Goal: Information Seeking & Learning: Understand process/instructions

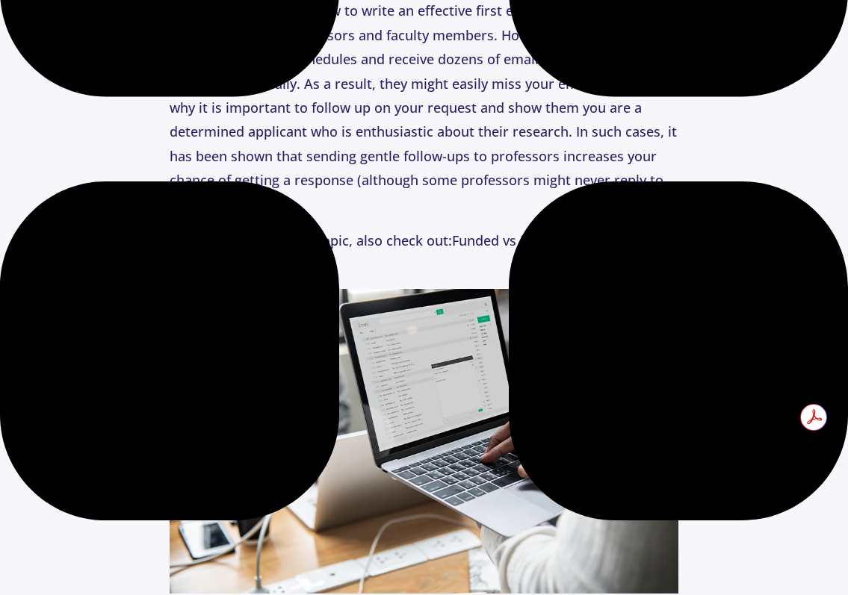
scroll to position [1209, 0]
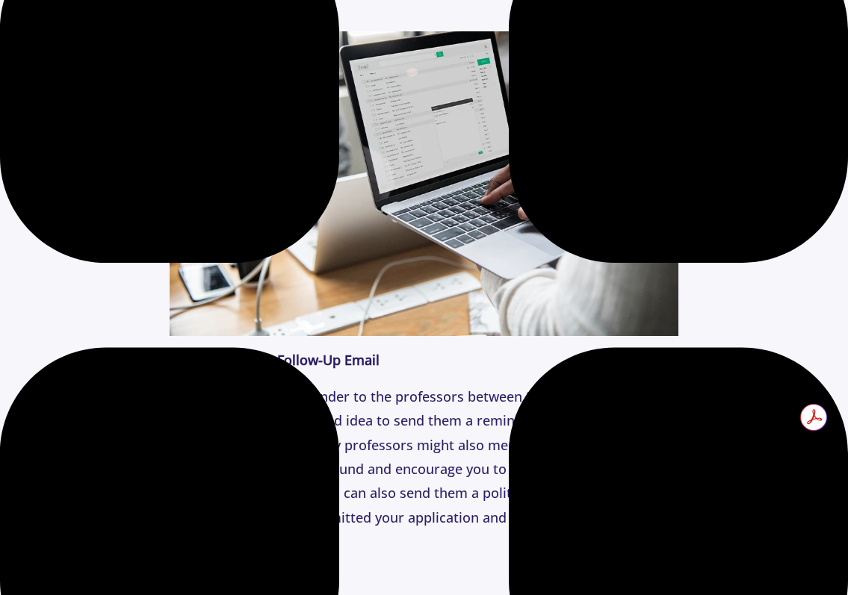
click at [386, 437] on p "You should send a reminder to the professors between 3 to 7 days after your fir…" at bounding box center [424, 470] width 509 height 170
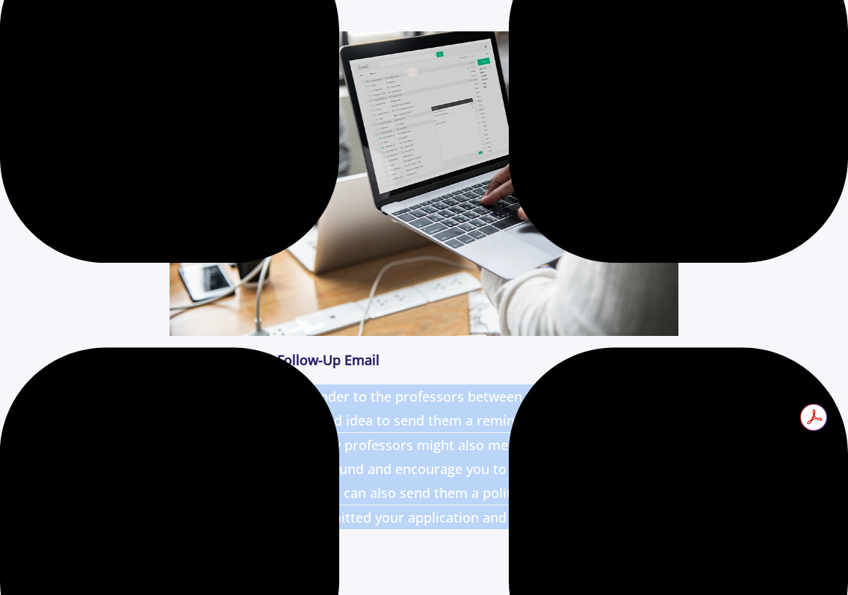
click at [386, 437] on p "You should send a reminder to the professors between 3 to 7 days after your fir…" at bounding box center [424, 470] width 509 height 170
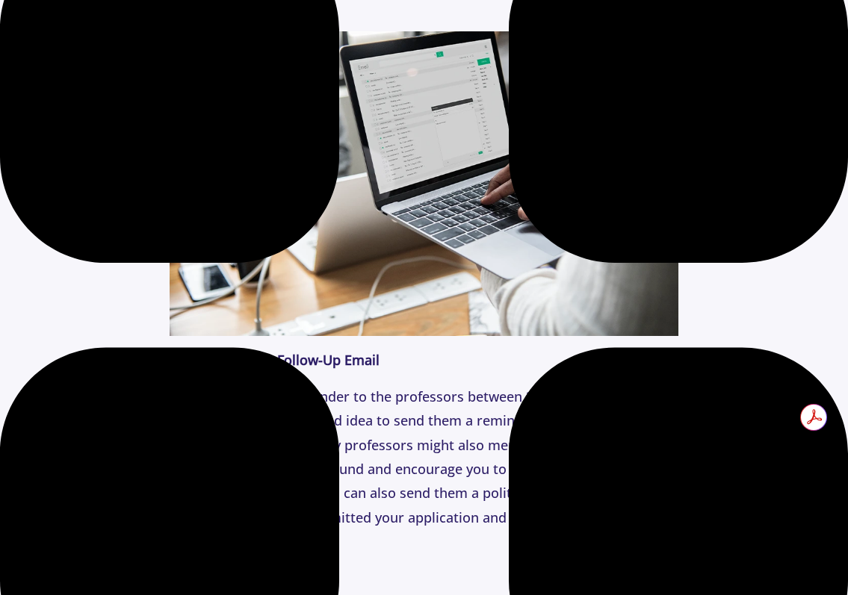
click at [435, 497] on p "You should send a reminder to the professors between 3 to 7 days after your fir…" at bounding box center [424, 470] width 509 height 170
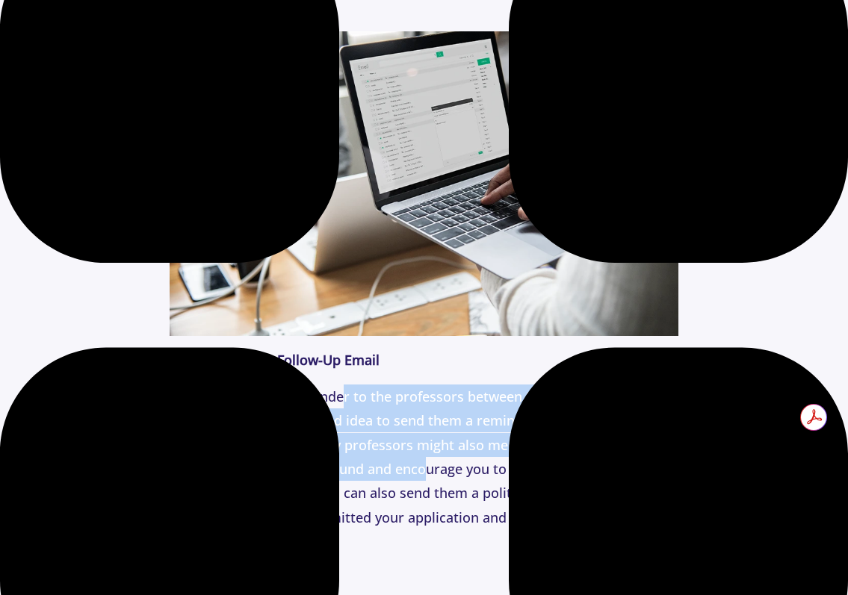
drag, startPoint x: 342, startPoint y: 376, endPoint x: 414, endPoint y: 448, distance: 101.9
click at [416, 448] on p "You should send a reminder to the professors between 3 to 7 days after your fir…" at bounding box center [424, 470] width 509 height 170
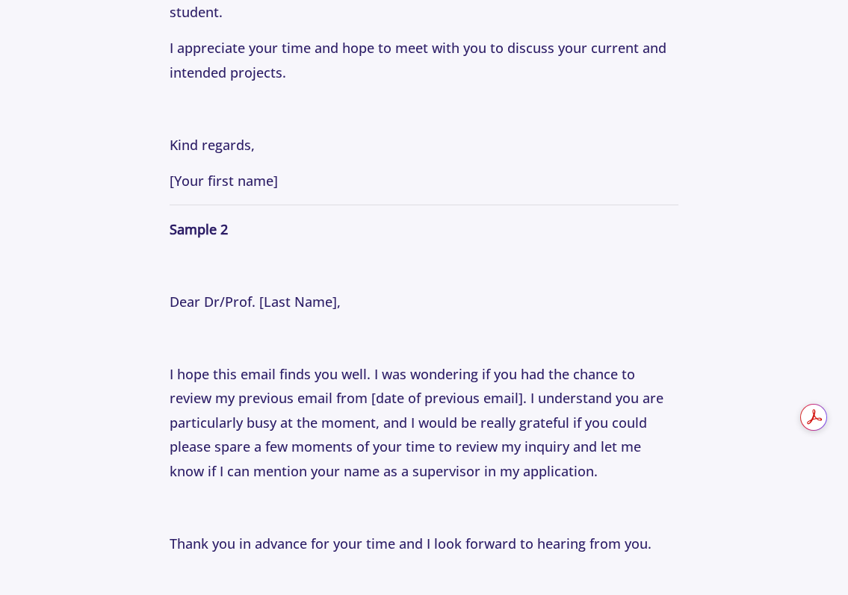
scroll to position [2475, 0]
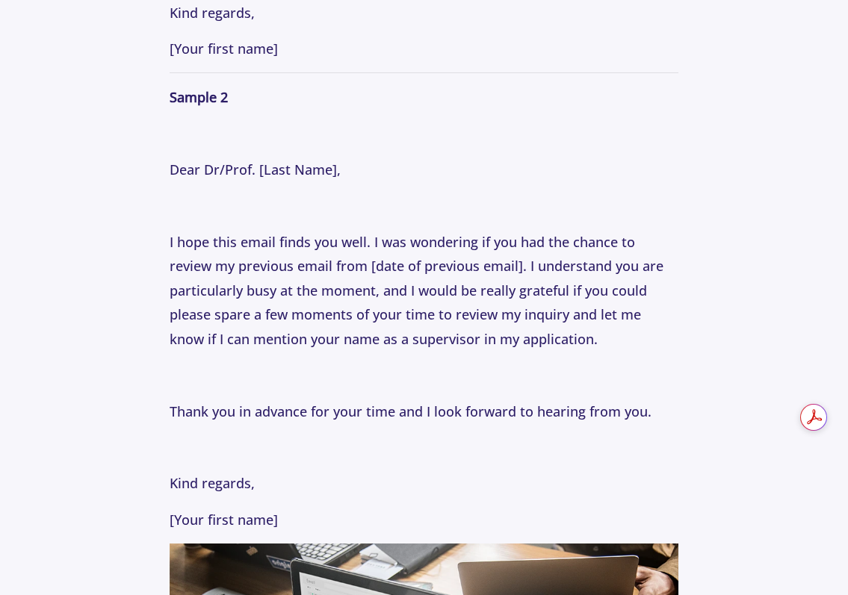
click at [475, 258] on p "I hope this email finds you well. I was wondering if you had the chance to revi…" at bounding box center [424, 290] width 509 height 121
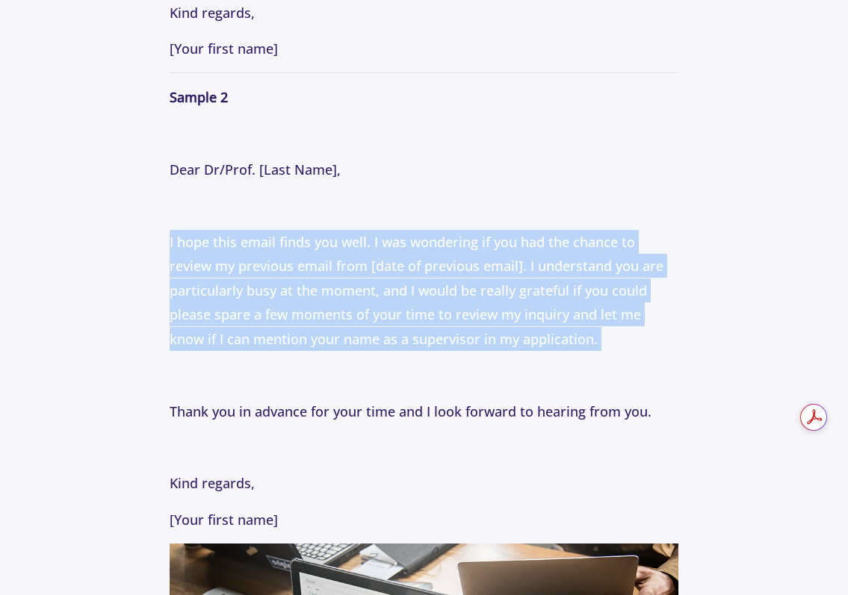
click at [475, 258] on p "I hope this email finds you well. I was wondering if you had the chance to revi…" at bounding box center [424, 290] width 509 height 121
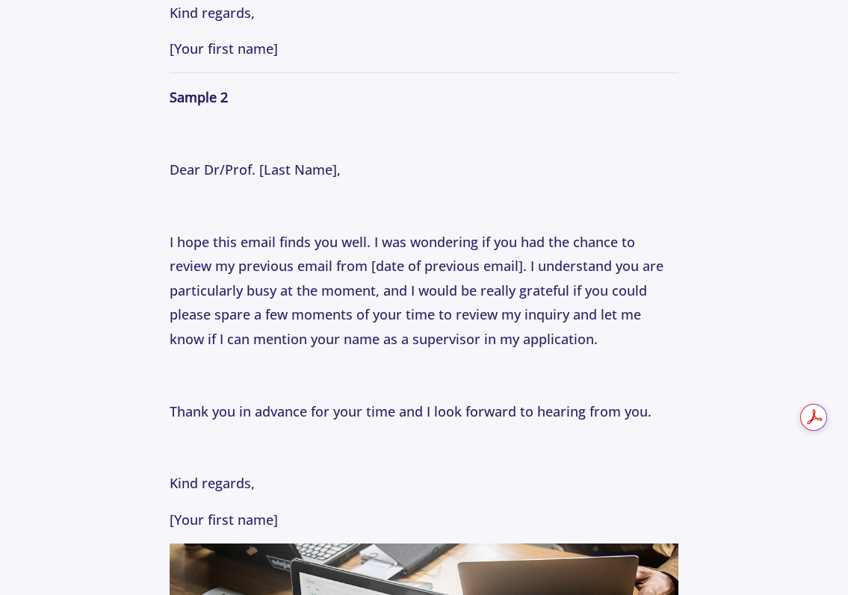
click at [465, 400] on p "Thank you in advance for your time and I look forward to hearing from you." at bounding box center [424, 412] width 509 height 24
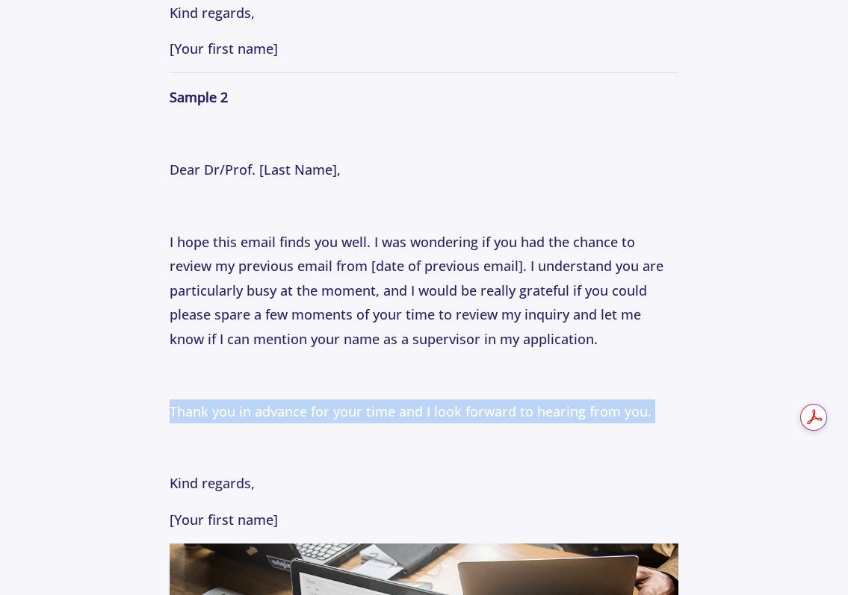
click at [465, 400] on p "Thank you in advance for your time and I look forward to hearing from you." at bounding box center [424, 412] width 509 height 24
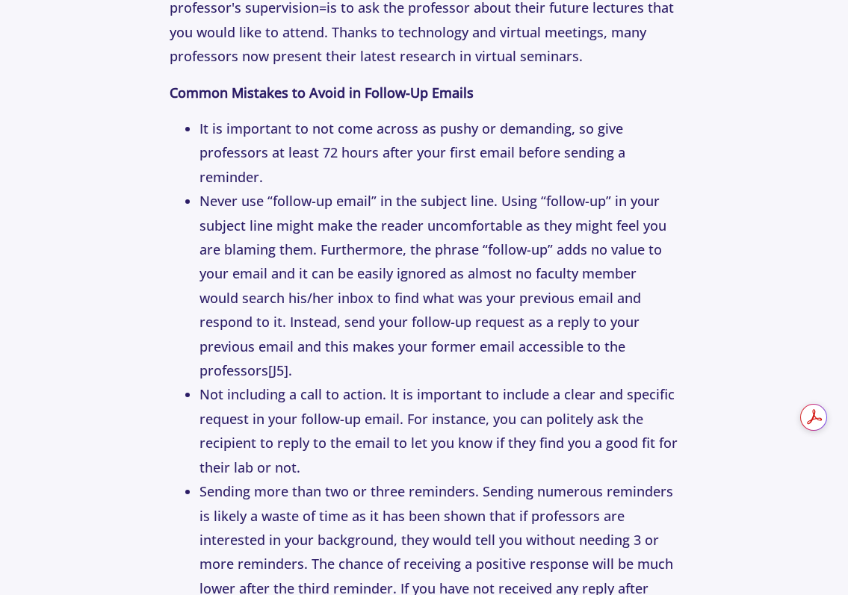
scroll to position [3572, 0]
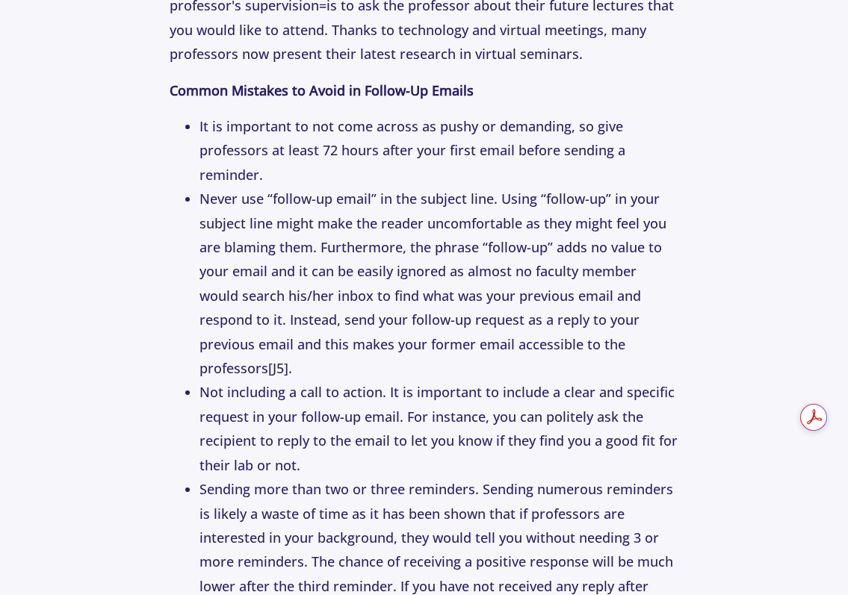
click at [322, 380] on li "Not including a call to action. It is important to include a clear and specific…" at bounding box center [438, 428] width 479 height 97
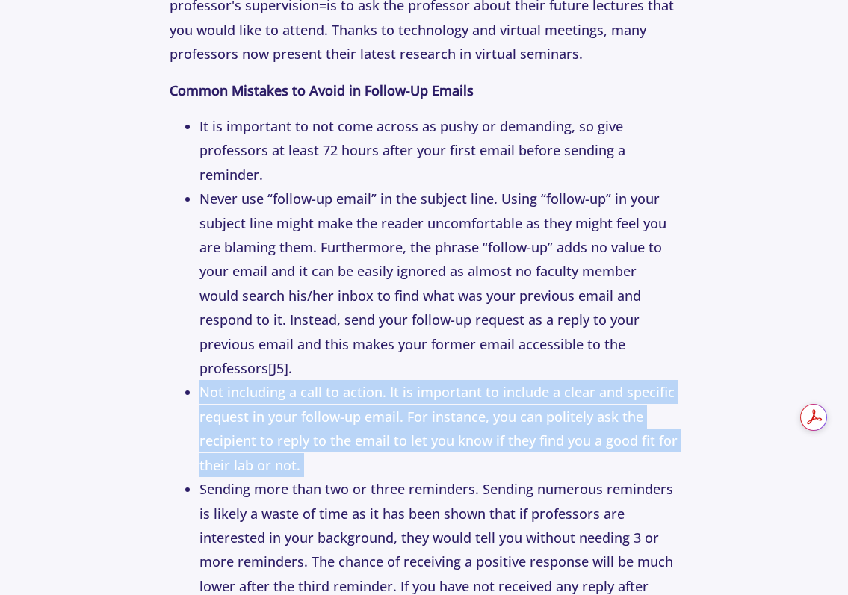
click at [322, 380] on li "Not including a call to action. It is important to include a clear and specific…" at bounding box center [438, 428] width 479 height 97
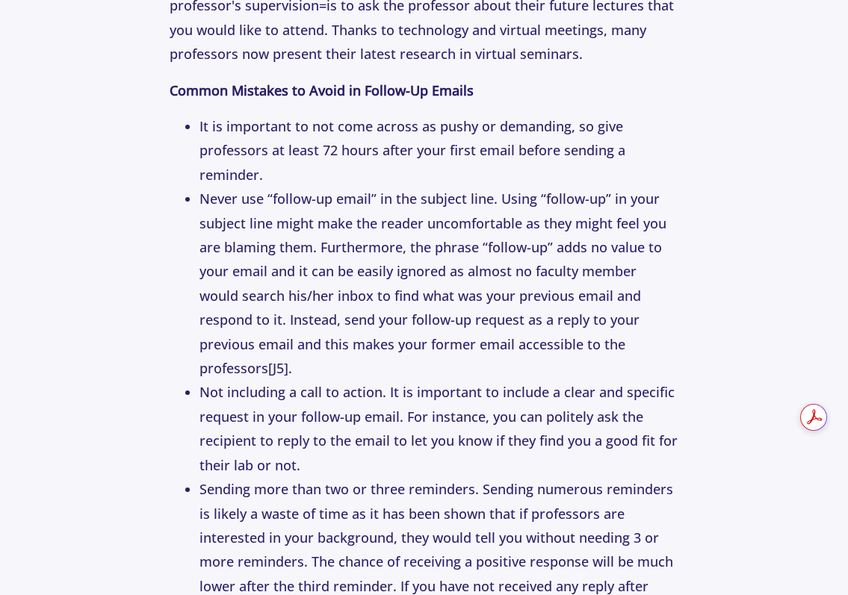
click at [399, 212] on li "Never use “follow-up email” in the subject line. Using “follow-up” in your subj…" at bounding box center [438, 283] width 479 height 193
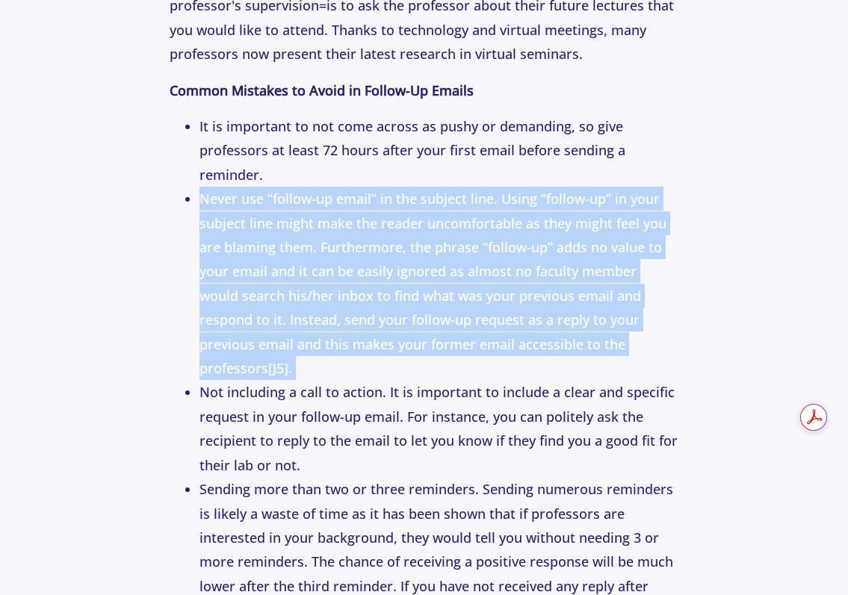
click at [399, 212] on li "Never use “follow-up email” in the subject line. Using “follow-up” in your subj…" at bounding box center [438, 283] width 479 height 193
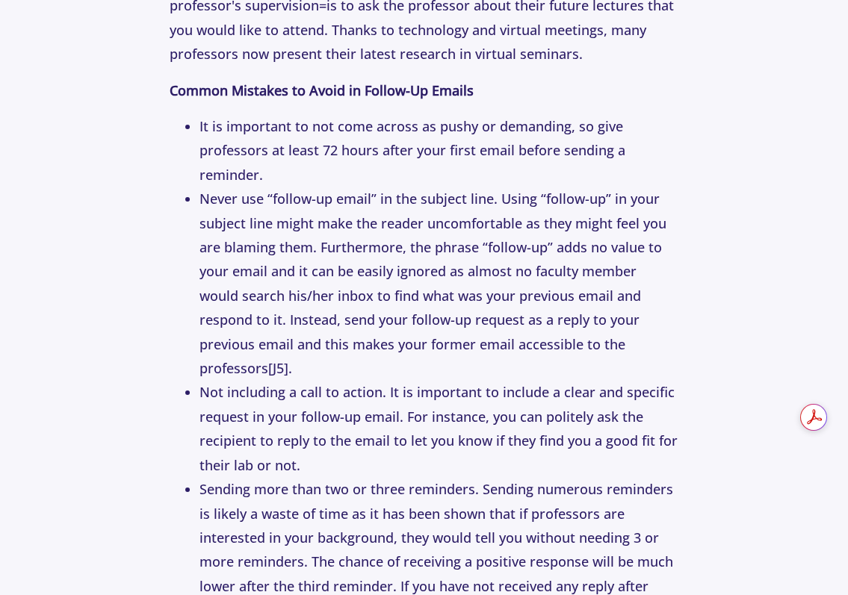
click at [413, 119] on li "It is important to not come across as pushy or demanding, so give professors at…" at bounding box center [438, 150] width 479 height 72
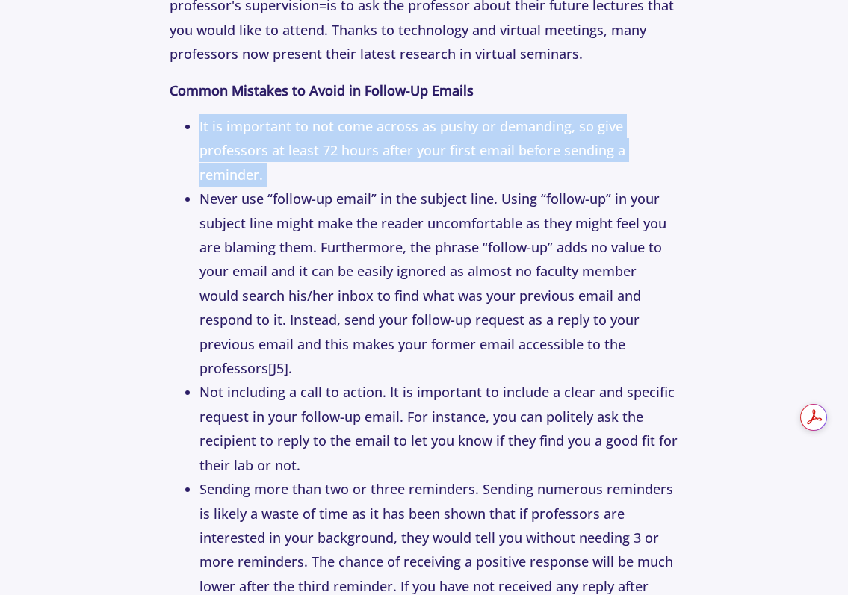
click at [413, 119] on li "It is important to not come across as pushy or demanding, so give professors at…" at bounding box center [438, 150] width 479 height 72
click at [413, 146] on li "It is important to not come across as pushy or demanding, so give professors at…" at bounding box center [438, 150] width 479 height 72
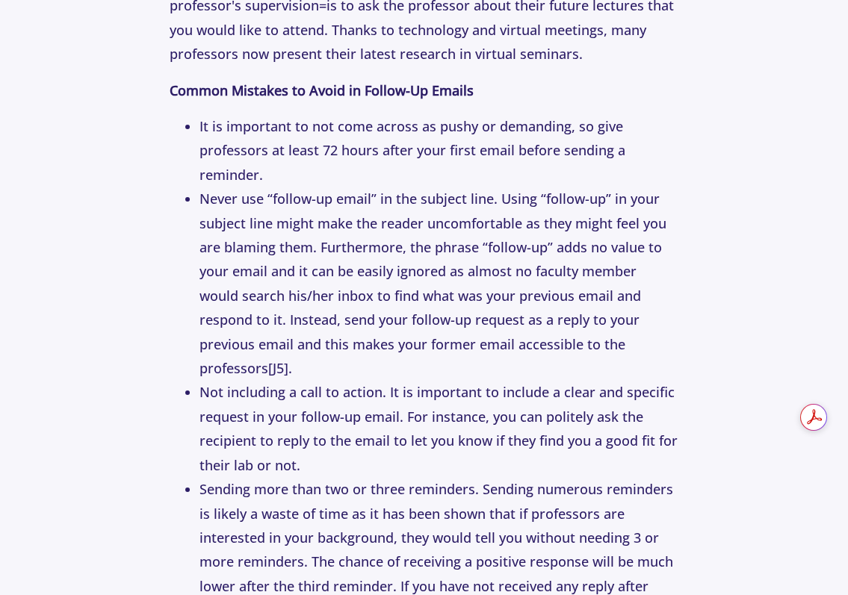
click at [413, 146] on li "It is important to not come across as pushy or demanding, so give professors at…" at bounding box center [438, 150] width 479 height 72
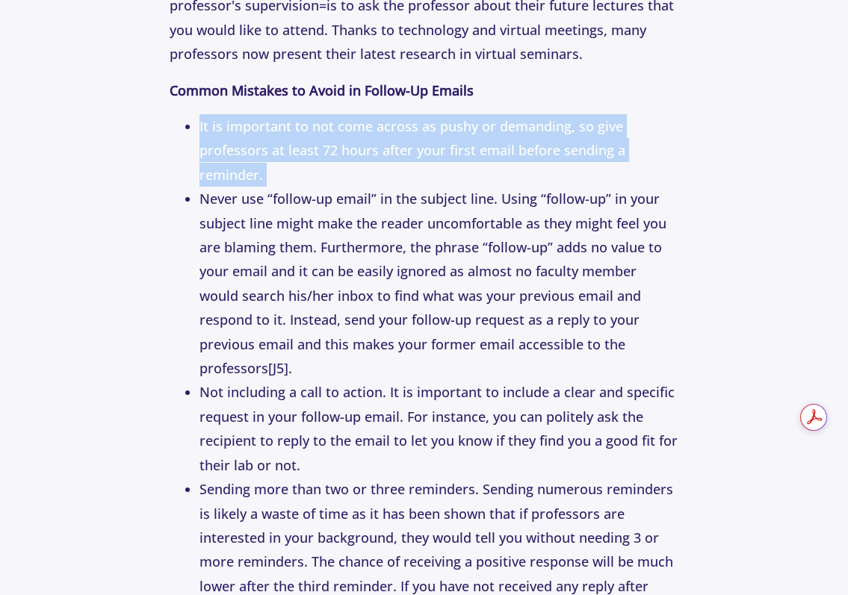
click at [413, 146] on li "It is important to not come across as pushy or demanding, so give professors at…" at bounding box center [438, 150] width 479 height 72
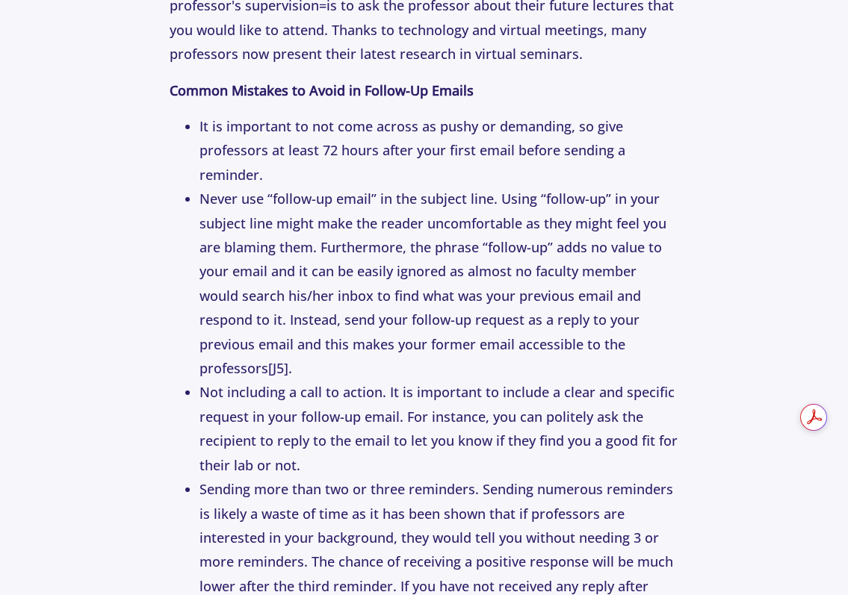
click at [400, 477] on li "Sending more than two or three reminders. Sending numerous reminders is likely …" at bounding box center [438, 562] width 479 height 170
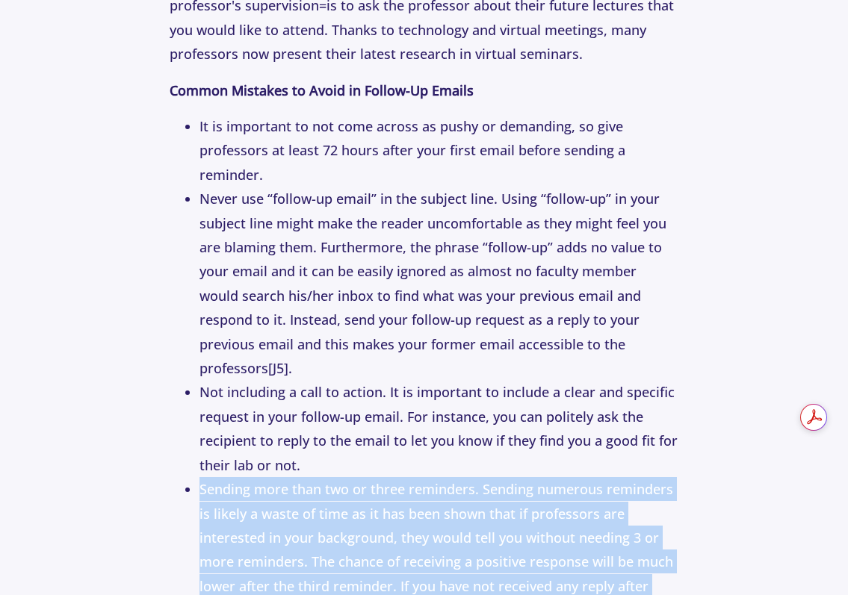
click at [400, 477] on li "Sending more than two or three reminders. Sending numerous reminders is likely …" at bounding box center [438, 562] width 479 height 170
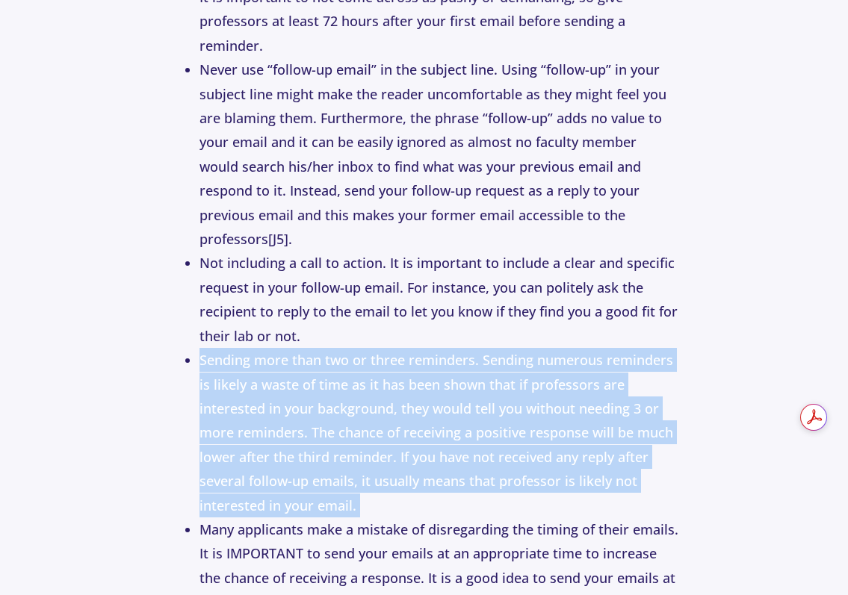
scroll to position [3709, 0]
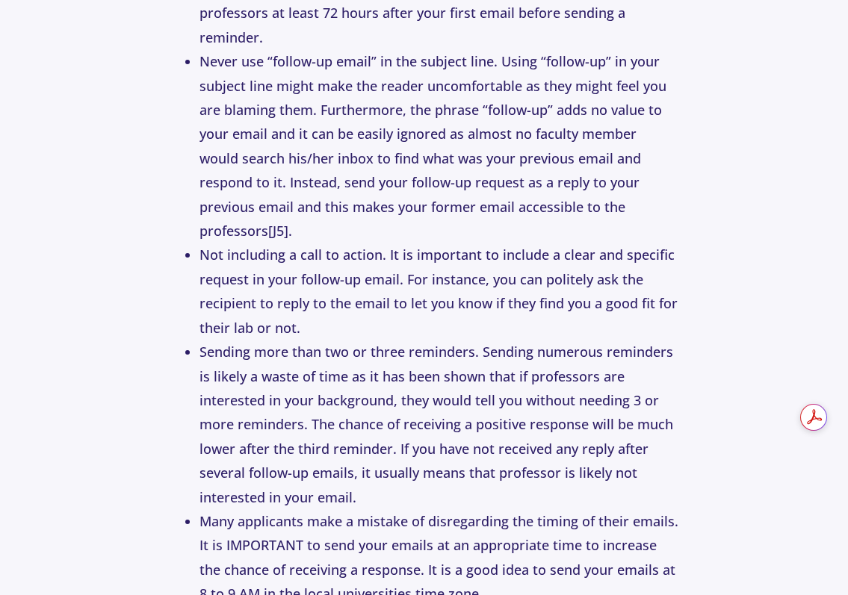
click at [517, 270] on li "Not including a call to action. It is important to include a clear and specific…" at bounding box center [438, 291] width 479 height 97
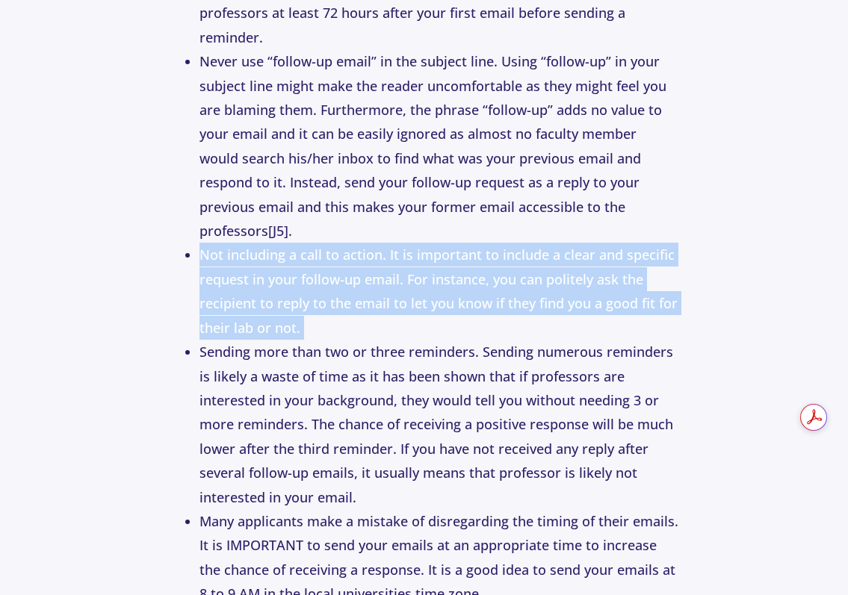
click at [517, 270] on li "Not including a call to action. It is important to include a clear and specific…" at bounding box center [438, 291] width 479 height 97
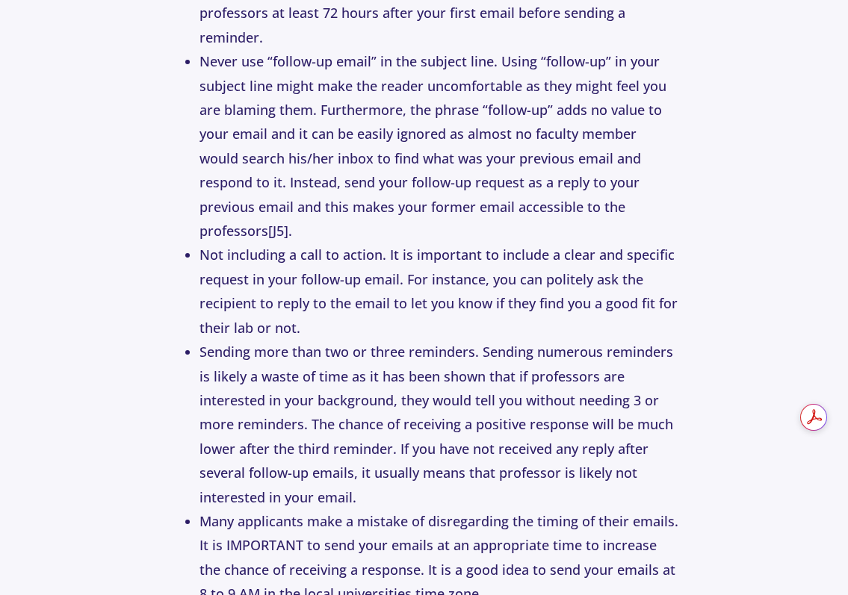
click at [450, 517] on li "Many applicants make a mistake of disregarding the timing of their emails. It i…" at bounding box center [438, 557] width 479 height 97
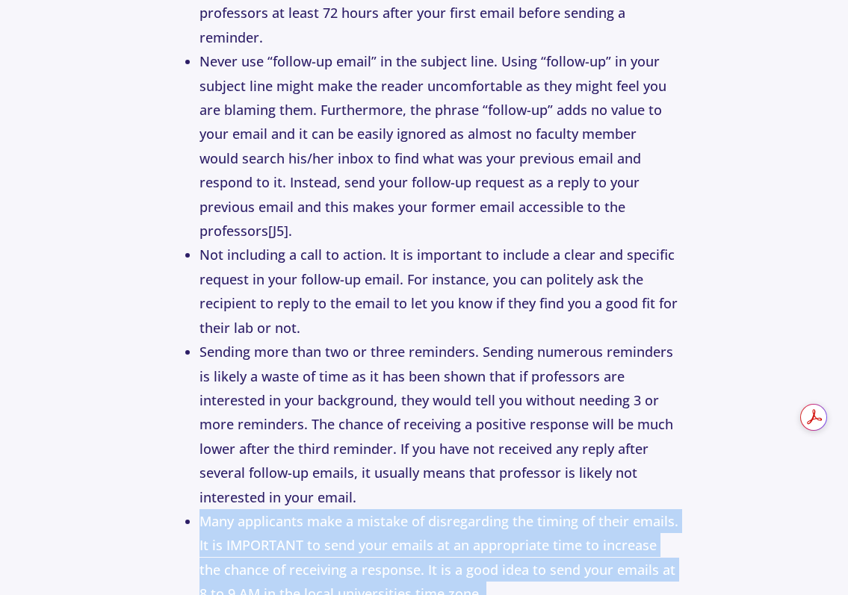
click at [450, 517] on li "Many applicants make a mistake of disregarding the timing of their emails. It i…" at bounding box center [438, 557] width 479 height 97
click at [491, 550] on li "Many applicants make a mistake of disregarding the timing of their emails. It i…" at bounding box center [438, 557] width 479 height 97
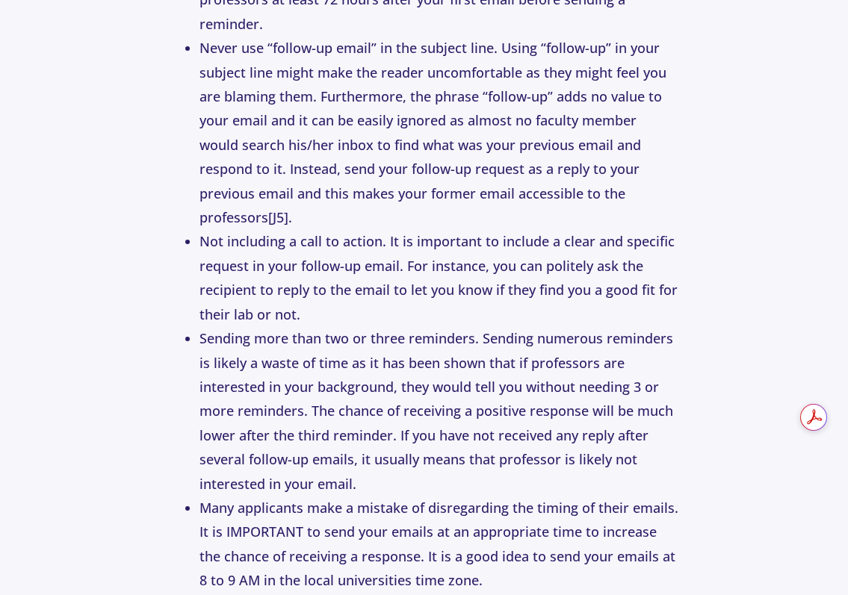
scroll to position [3724, 0]
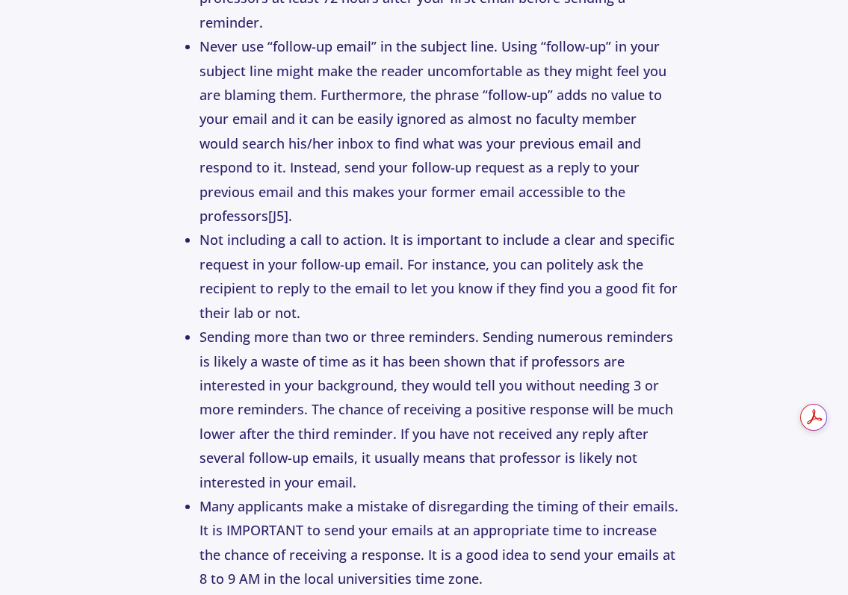
click at [470, 498] on li "Many applicants make a mistake of disregarding the timing of their emails. It i…" at bounding box center [438, 542] width 479 height 97
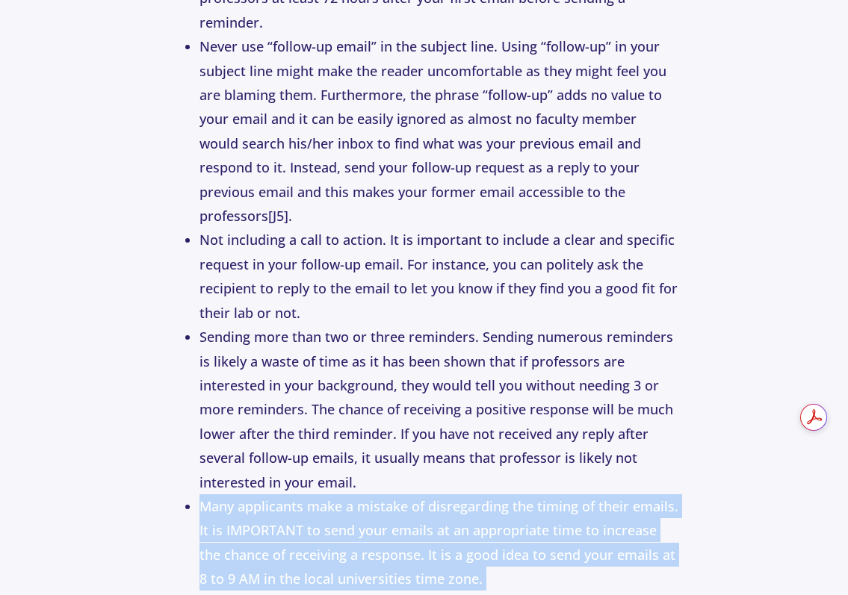
click at [470, 498] on li "Many applicants make a mistake of disregarding the timing of their emails. It i…" at bounding box center [438, 542] width 479 height 97
click at [506, 537] on li "Many applicants make a mistake of disregarding the timing of their emails. It i…" at bounding box center [438, 542] width 479 height 97
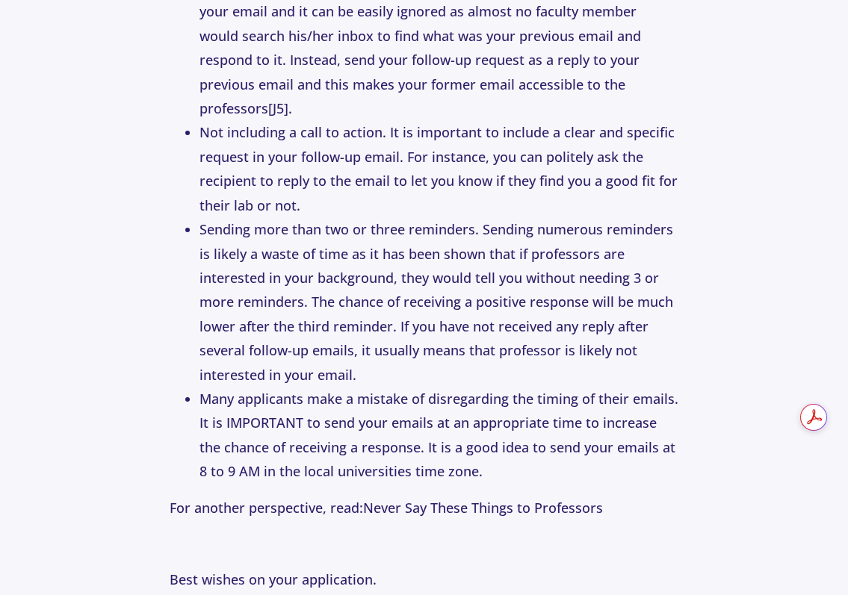
scroll to position [4156, 0]
